Goal: Navigation & Orientation: Go to known website

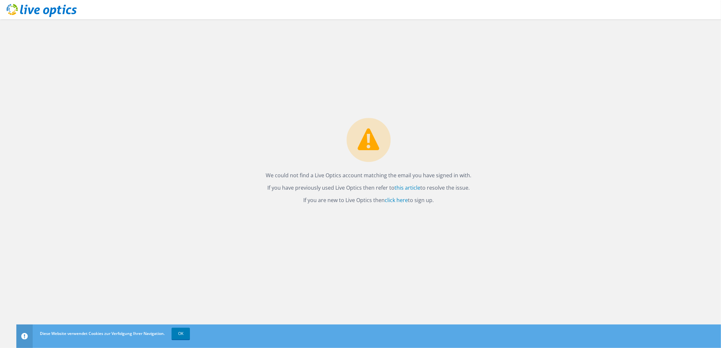
click at [30, 155] on div "We could not find a Live Optics account matching the email you have signed in w…" at bounding box center [368, 184] width 704 height 329
click at [175, 333] on link "OK" at bounding box center [181, 334] width 18 height 12
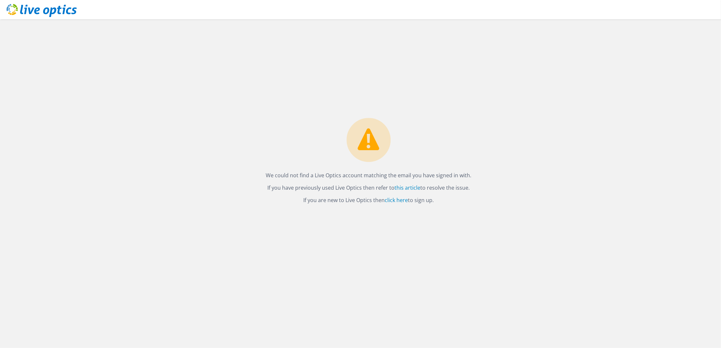
click at [18, 9] on icon at bounding box center [42, 10] width 70 height 13
click at [6, 9] on div at bounding box center [38, 11] width 77 height 22
click at [8, 6] on use at bounding box center [42, 10] width 70 height 13
click at [395, 200] on link "click here" at bounding box center [396, 200] width 23 height 7
